Goal: Obtain resource: Obtain resource

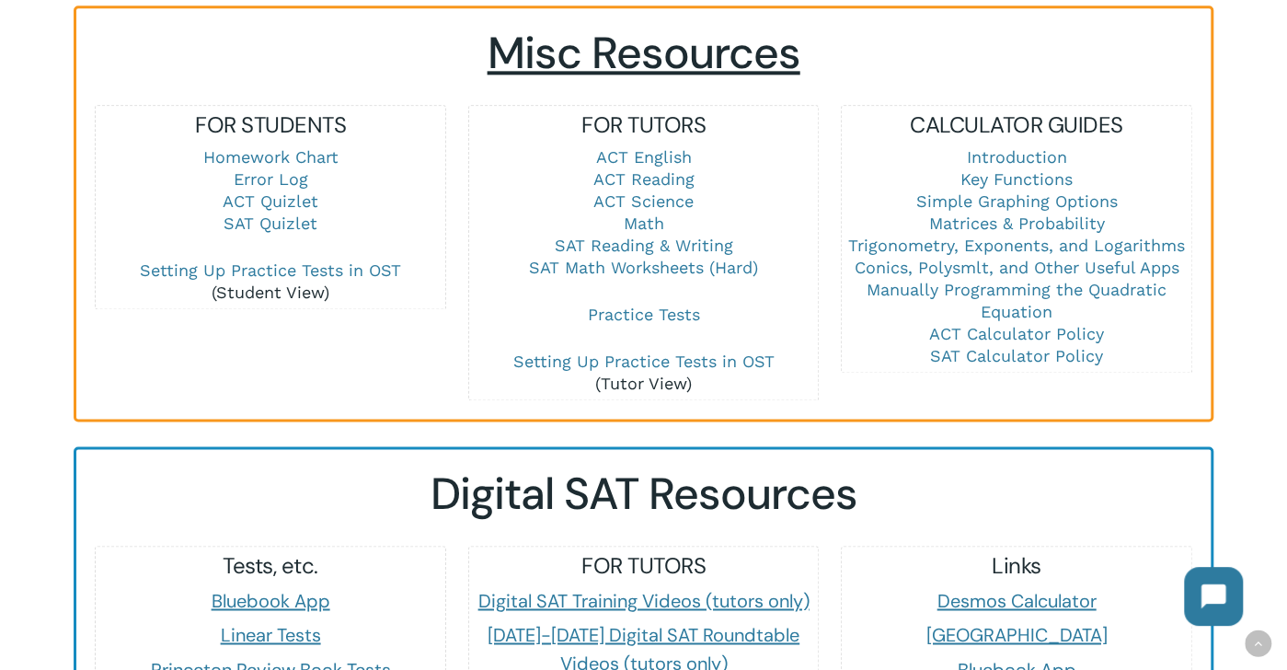
scroll to position [1288, 0]
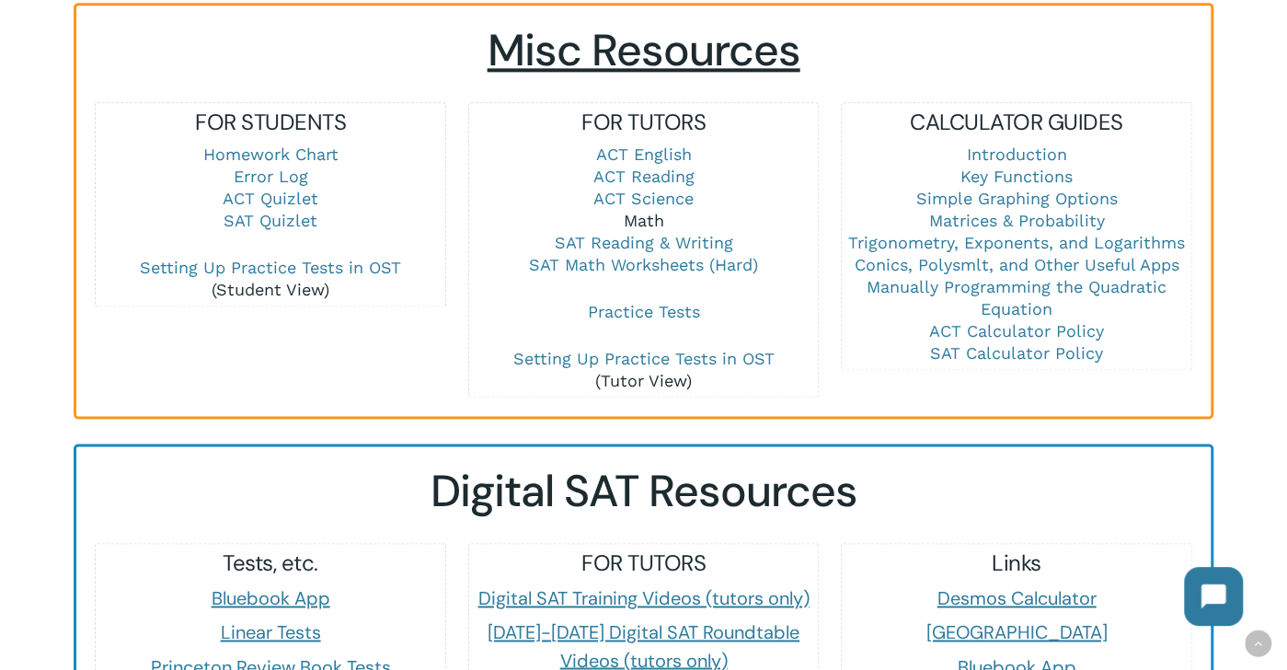
click at [649, 211] on link "Math" at bounding box center [643, 220] width 40 height 19
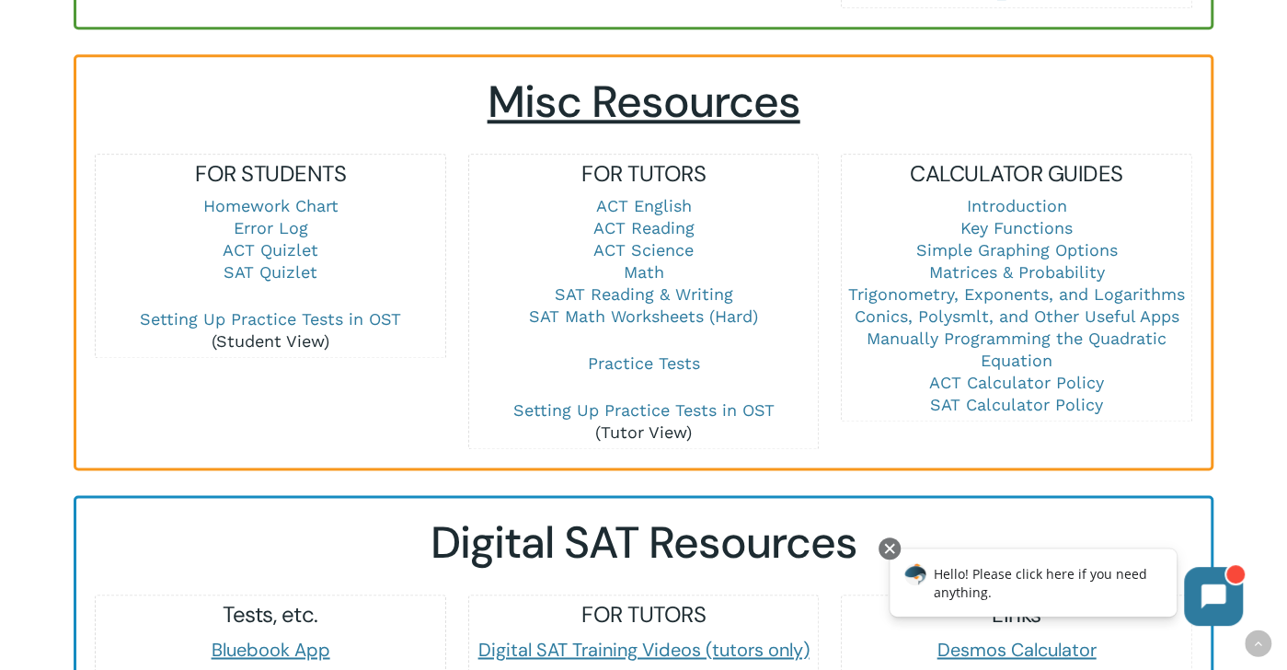
scroll to position [1196, 0]
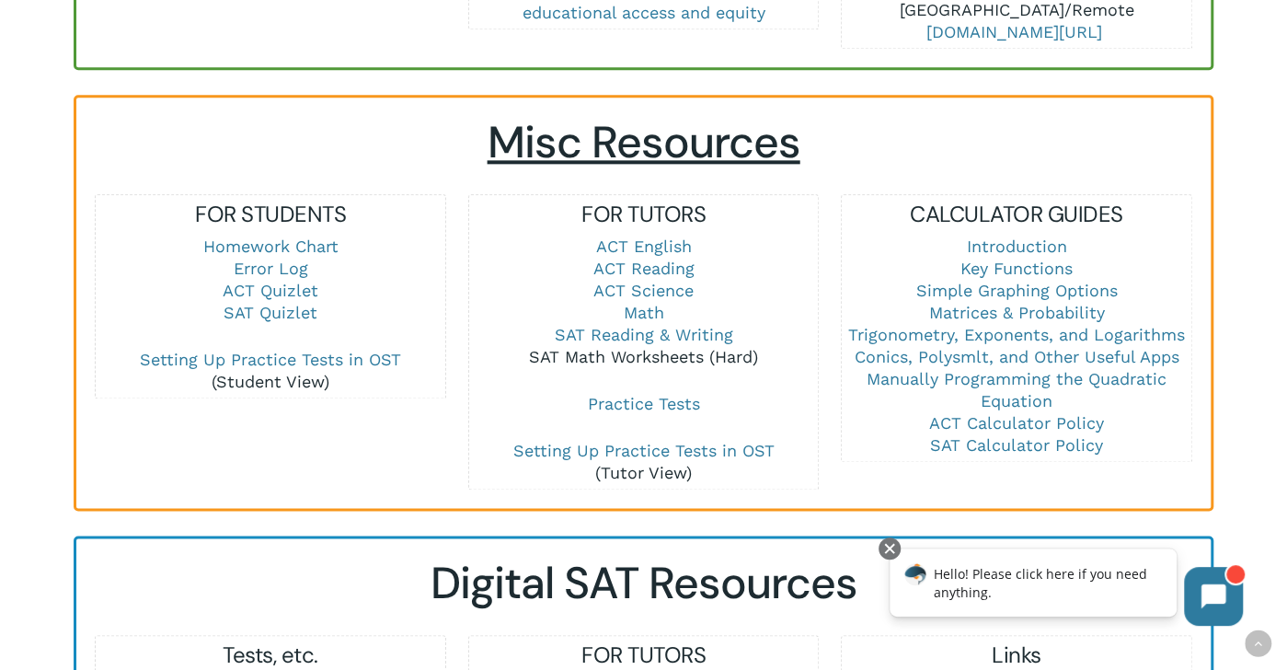
click at [626, 347] on link "SAT Math Worksheets (Hard)" at bounding box center [643, 356] width 229 height 19
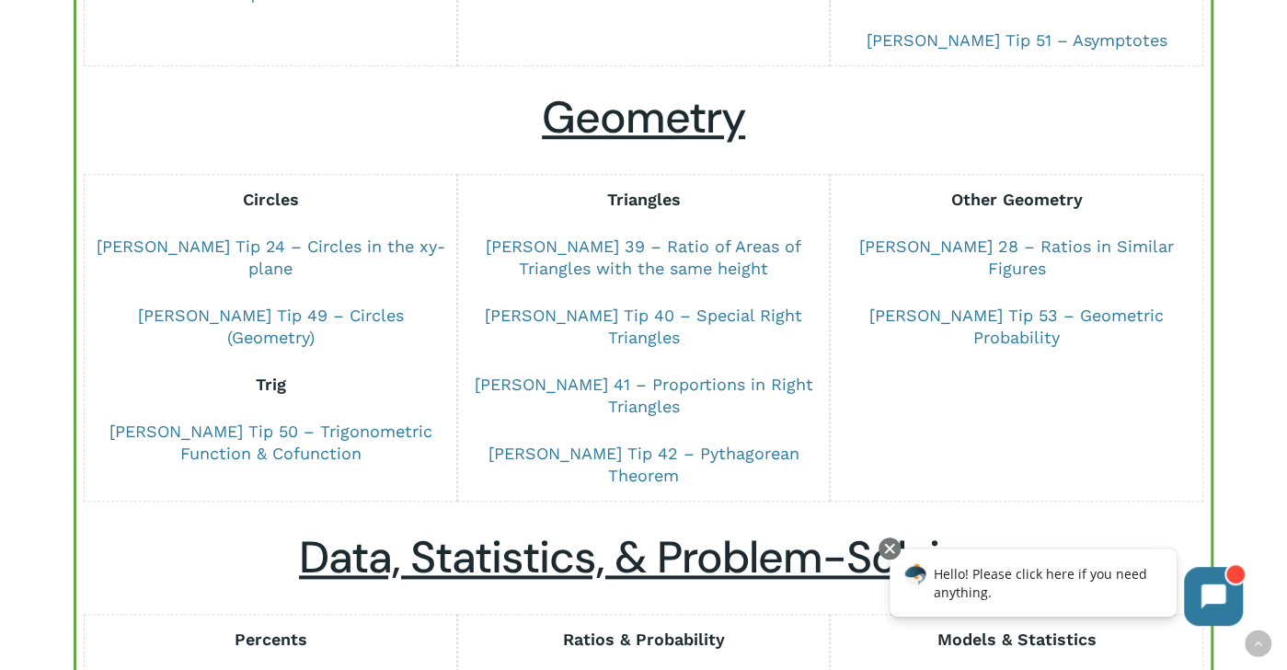
scroll to position [828, 0]
